Goal: Task Accomplishment & Management: Use online tool/utility

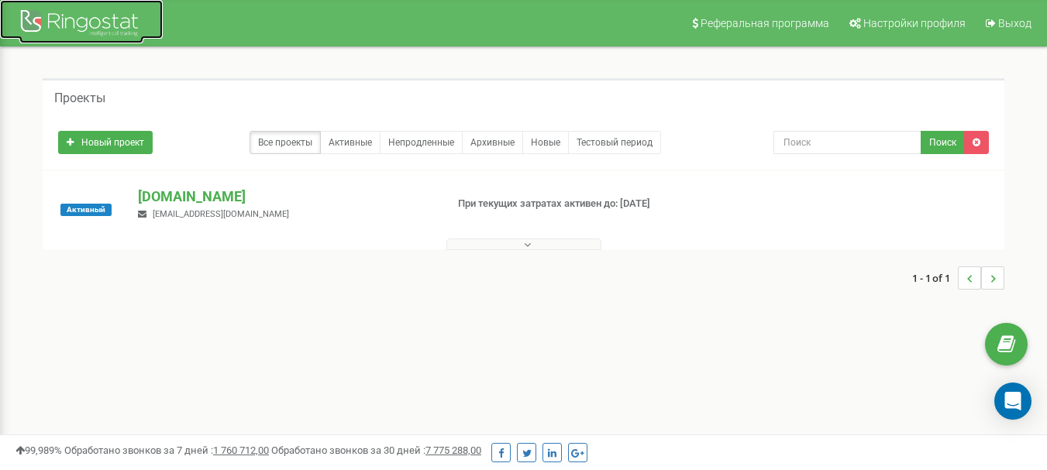
click at [73, 24] on div at bounding box center [81, 24] width 124 height 37
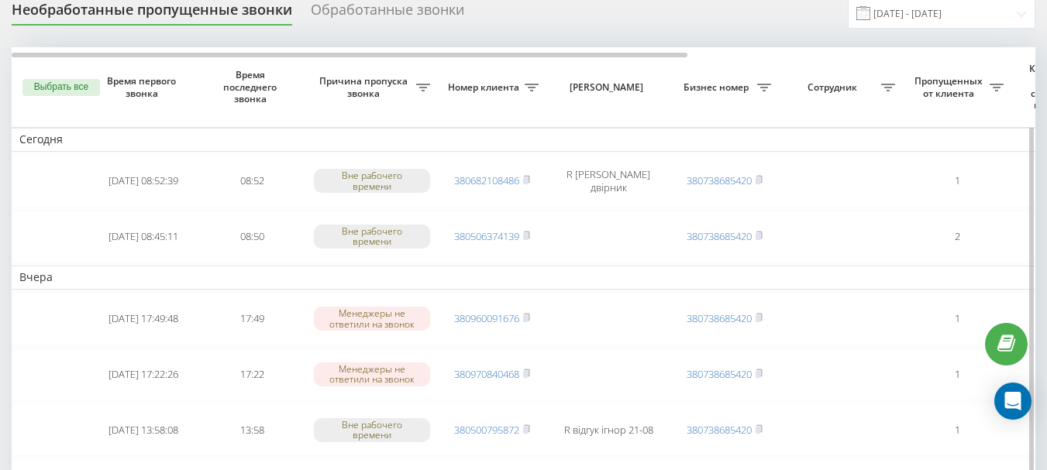
scroll to position [77, 0]
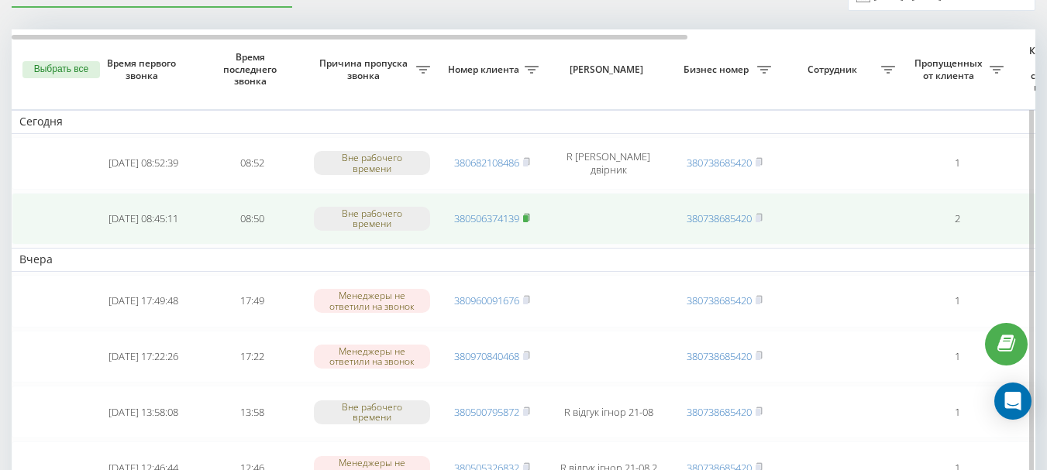
click at [528, 219] on rect at bounding box center [525, 218] width 5 height 7
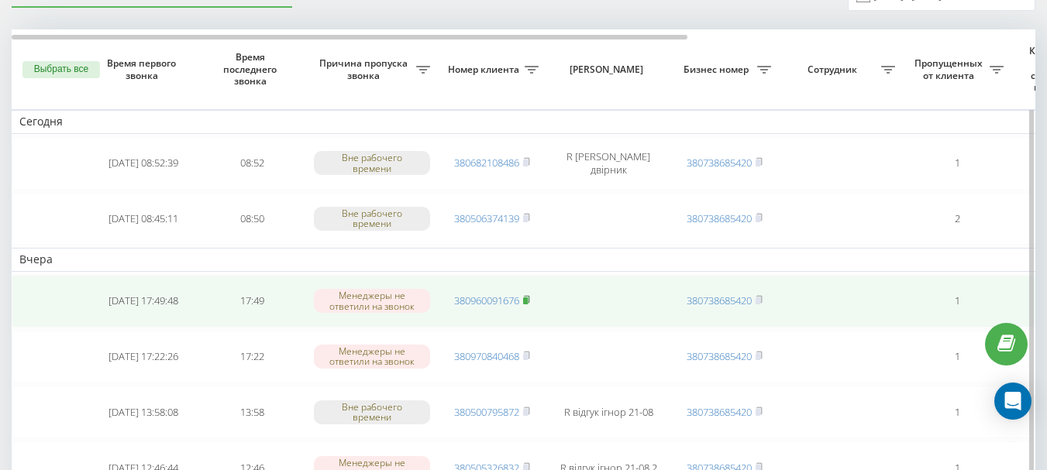
click at [528, 299] on rect at bounding box center [525, 301] width 5 height 7
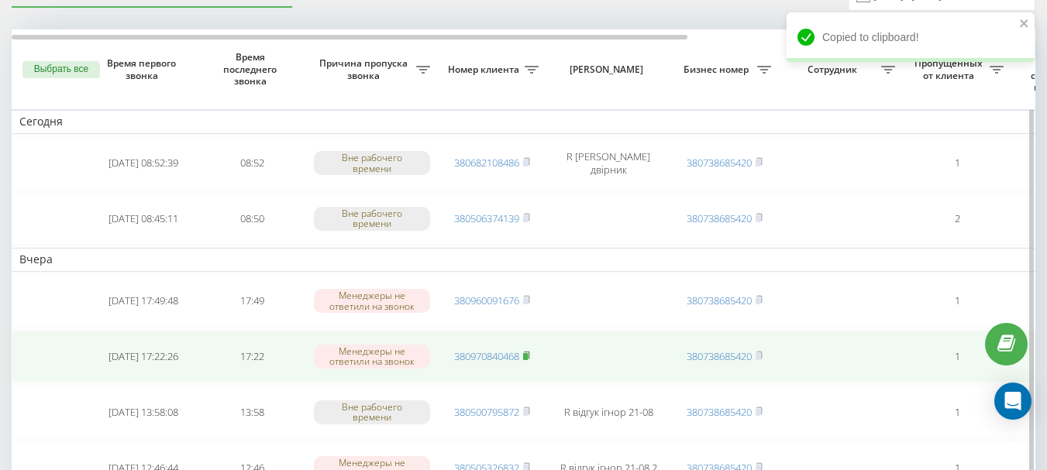
click at [528, 353] on rect at bounding box center [525, 356] width 5 height 7
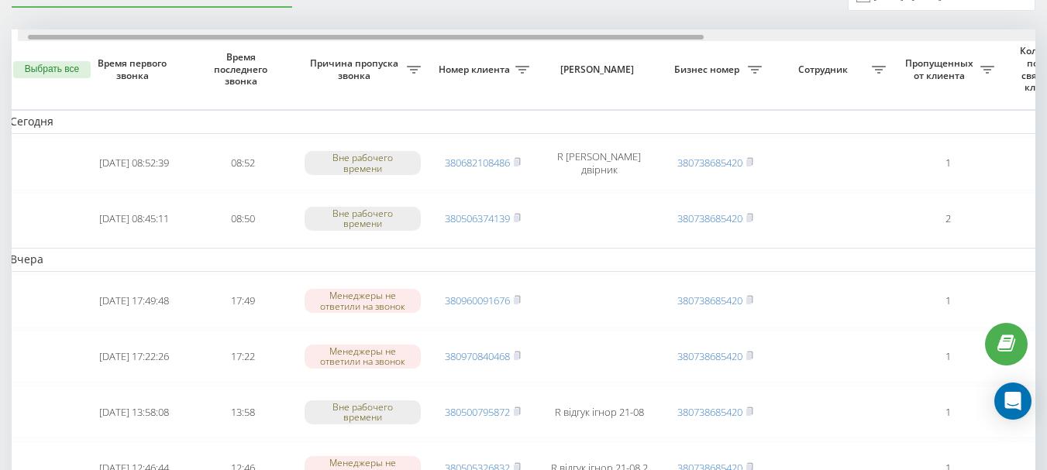
drag, startPoint x: 579, startPoint y: 36, endPoint x: 583, endPoint y: 44, distance: 9.0
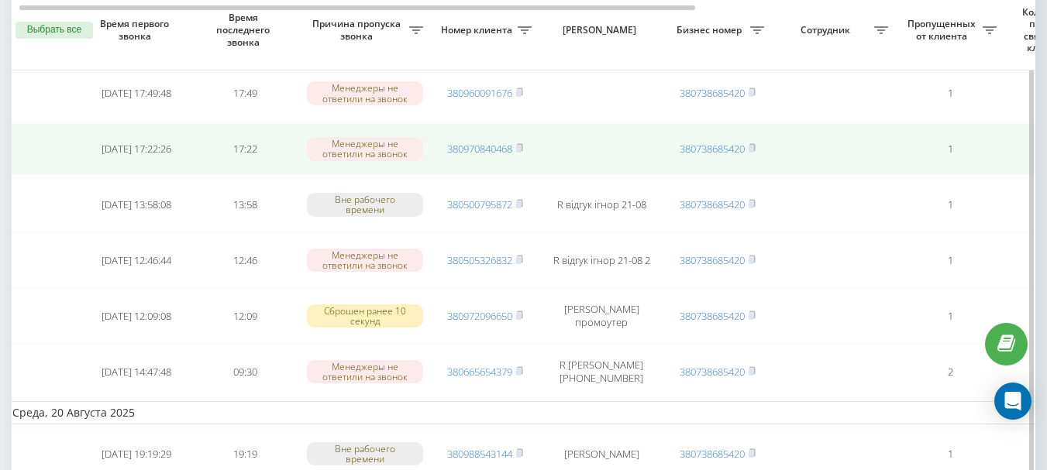
scroll to position [310, 0]
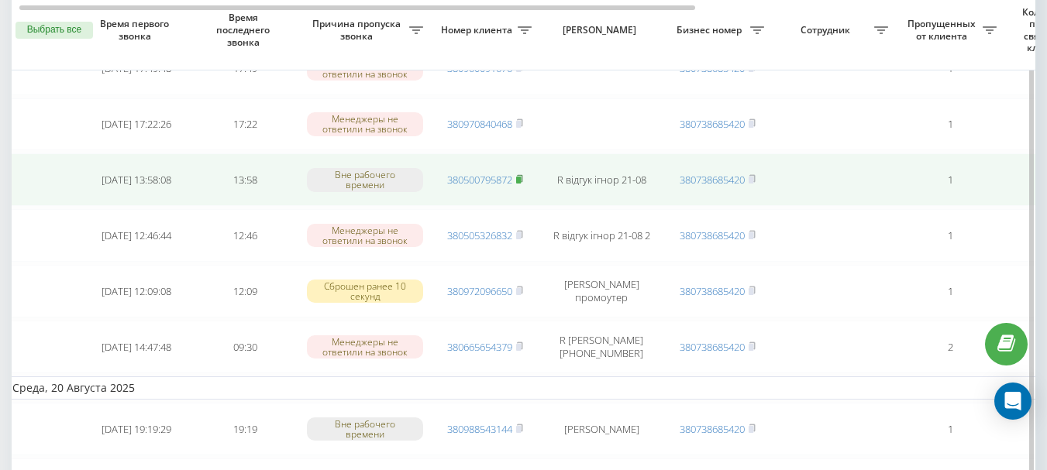
click at [522, 177] on icon at bounding box center [519, 178] width 5 height 7
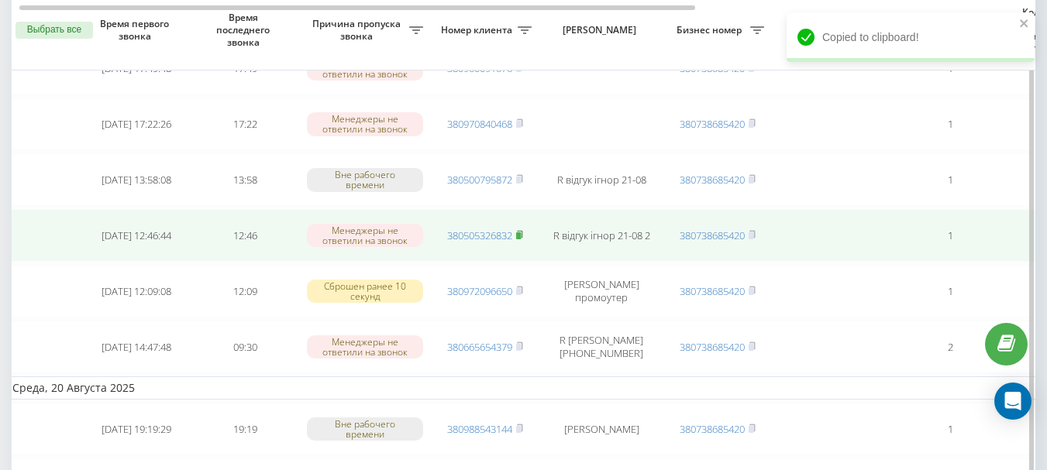
click at [521, 232] on rect at bounding box center [518, 235] width 5 height 7
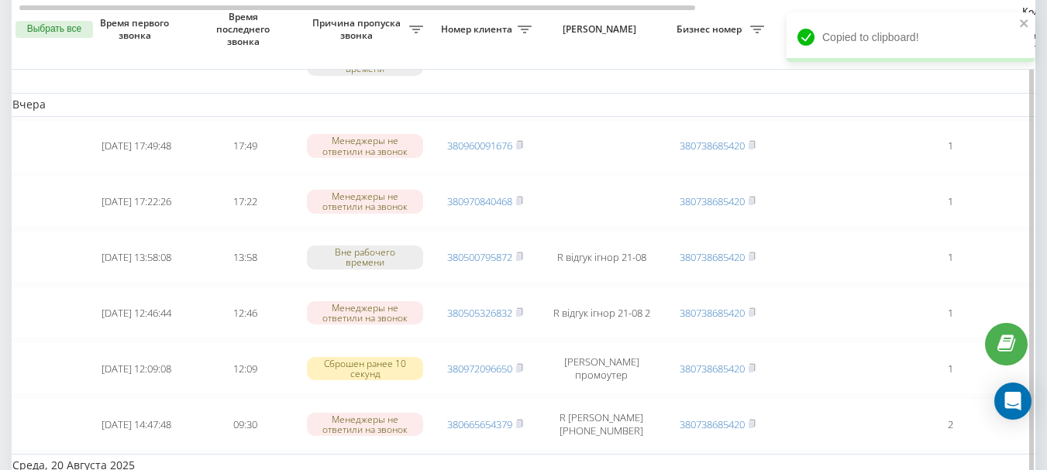
scroll to position [0, 0]
